Goal: Find specific page/section: Find specific page/section

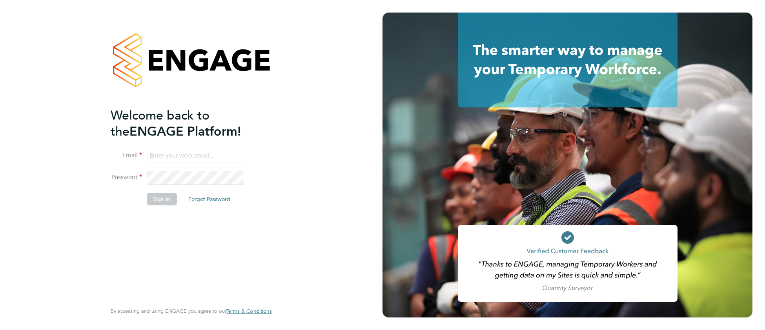
click at [194, 152] on input at bounding box center [195, 156] width 97 height 14
type input "[EMAIL_ADDRESS][DOMAIN_NAME]"
click at [162, 196] on button "Sign In" at bounding box center [162, 199] width 30 height 13
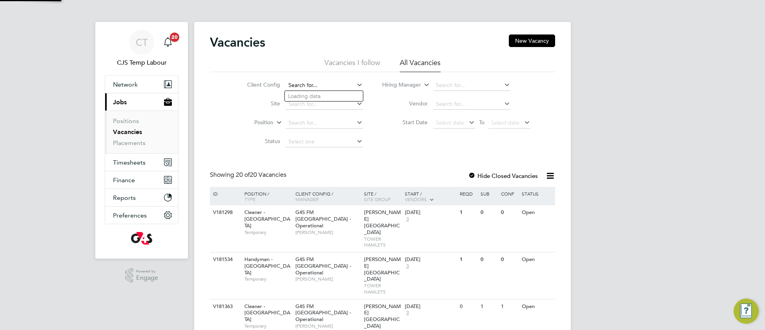
click at [312, 84] on input at bounding box center [323, 85] width 77 height 11
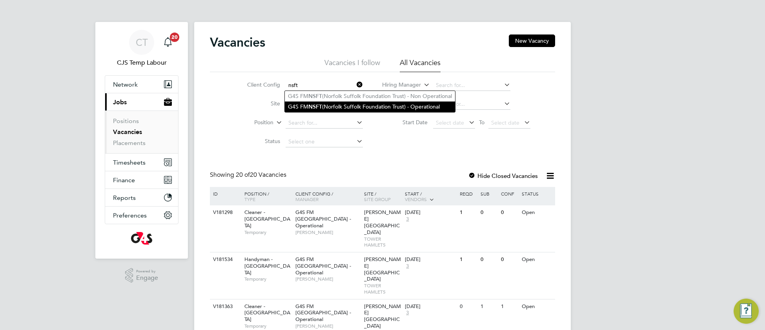
click at [324, 104] on li "G4S FM NSFT (Norfolk Suffolk Foundation Trust) - Operational" at bounding box center [370, 107] width 170 height 11
type input "G4S FM NSFT (Norfolk Suffolk Foundation Trust) - Operational"
